Goal: Information Seeking & Learning: Learn about a topic

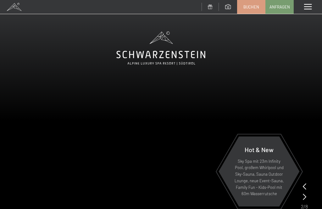
click at [309, 7] on span at bounding box center [308, 7] width 8 height 6
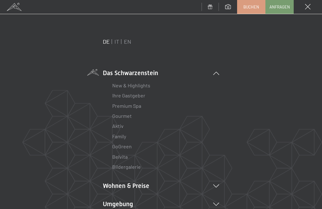
click at [128, 116] on link "Gourmet" at bounding box center [121, 116] width 19 height 6
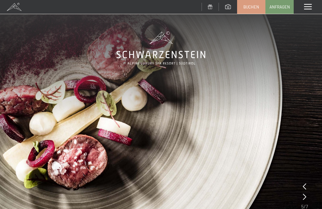
click at [308, 7] on span at bounding box center [308, 7] width 8 height 6
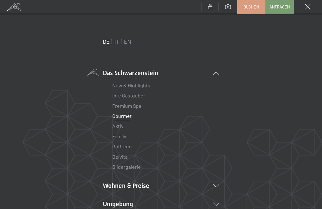
click at [135, 108] on link "Premium Spa" at bounding box center [126, 106] width 29 height 6
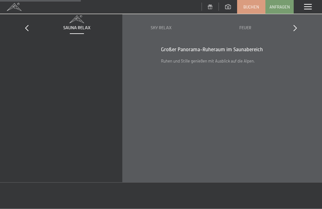
scroll to position [767, 0]
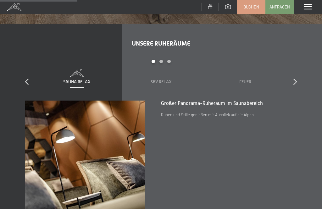
click at [296, 80] on icon at bounding box center [294, 82] width 3 height 6
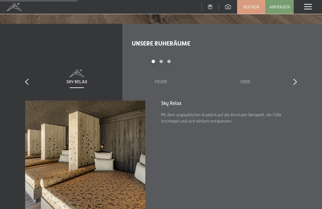
click at [294, 80] on icon at bounding box center [294, 82] width 3 height 6
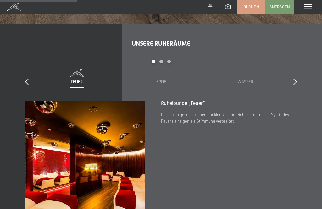
click at [295, 83] on div "slide 3 to 5 of 7 Sauna Relax Sky Relax Feuer Erde Wasser Luft Wolke 7" at bounding box center [161, 80] width 272 height 41
click at [295, 80] on icon at bounding box center [294, 82] width 3 height 6
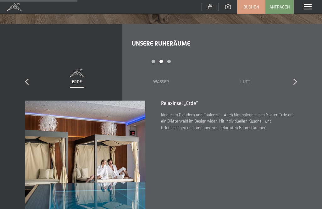
click at [296, 79] on icon at bounding box center [294, 82] width 3 height 6
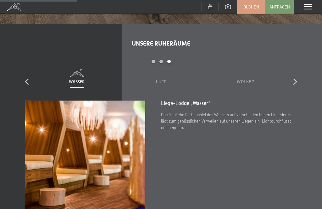
click at [291, 82] on div "slide 5 to 7 of 7 Sauna Relax Sky Relax Feuer Erde Wasser Luft Wolke 7" at bounding box center [161, 80] width 272 height 41
click at [294, 79] on icon at bounding box center [294, 82] width 3 height 6
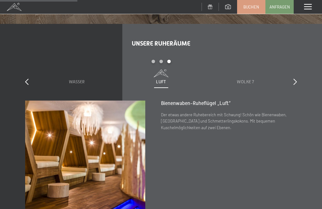
click at [166, 79] on div "Luft" at bounding box center [161, 82] width 72 height 6
click at [252, 80] on div "Wolke 7" at bounding box center [245, 82] width 72 height 6
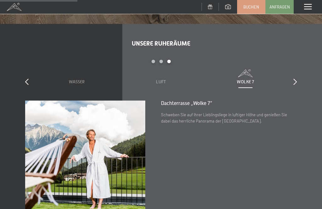
click at [160, 80] on span "Luft" at bounding box center [161, 81] width 10 height 5
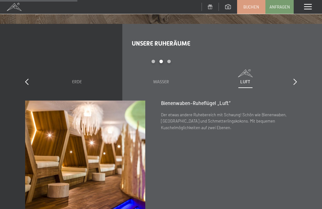
click at [79, 79] on span "Erde" at bounding box center [77, 81] width 10 height 5
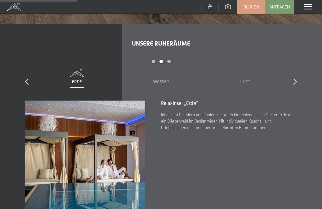
click at [249, 79] on span "Luft" at bounding box center [245, 81] width 10 height 5
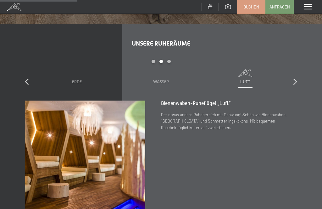
click at [296, 79] on icon at bounding box center [294, 82] width 3 height 6
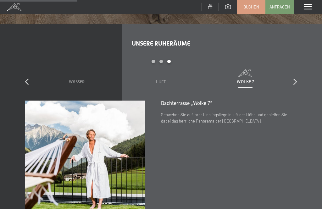
click at [248, 79] on span "Wolke 7" at bounding box center [245, 81] width 17 height 5
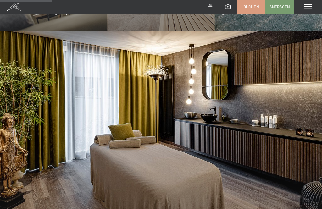
scroll to position [518, 0]
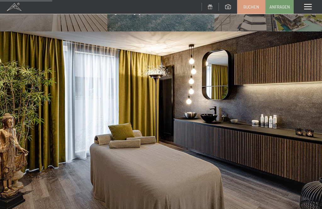
click at [308, 4] on span at bounding box center [308, 7] width 8 height 6
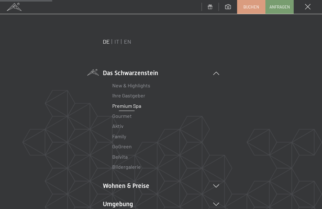
click at [138, 97] on link "Ihre Gastgeber" at bounding box center [128, 95] width 33 height 6
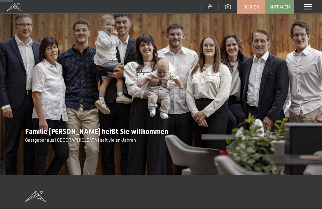
scroll to position [67, 0]
click at [307, 10] on div "Menü" at bounding box center [308, 7] width 28 height 14
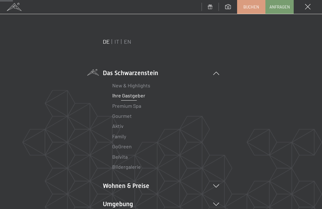
click at [122, 156] on link "Belvita" at bounding box center [119, 157] width 15 height 6
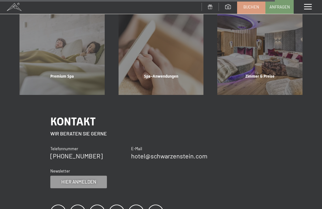
scroll to position [809, 0]
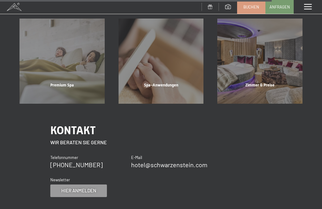
click at [275, 80] on div "Zimmer & Preise Mehr erfahren" at bounding box center [259, 61] width 99 height 85
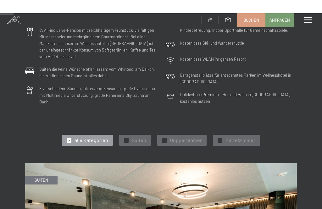
scroll to position [80, 0]
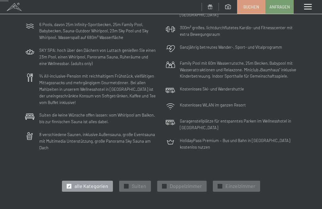
click at [246, 183] on span "Einzelzimmer" at bounding box center [240, 186] width 30 height 7
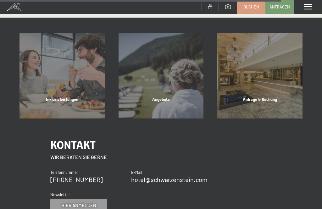
scroll to position [1120, 0]
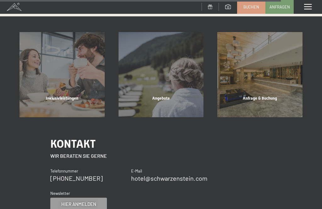
click at [76, 96] on div "Inklusivleistungen" at bounding box center [62, 106] width 99 height 21
